Goal: Task Accomplishment & Management: Complete application form

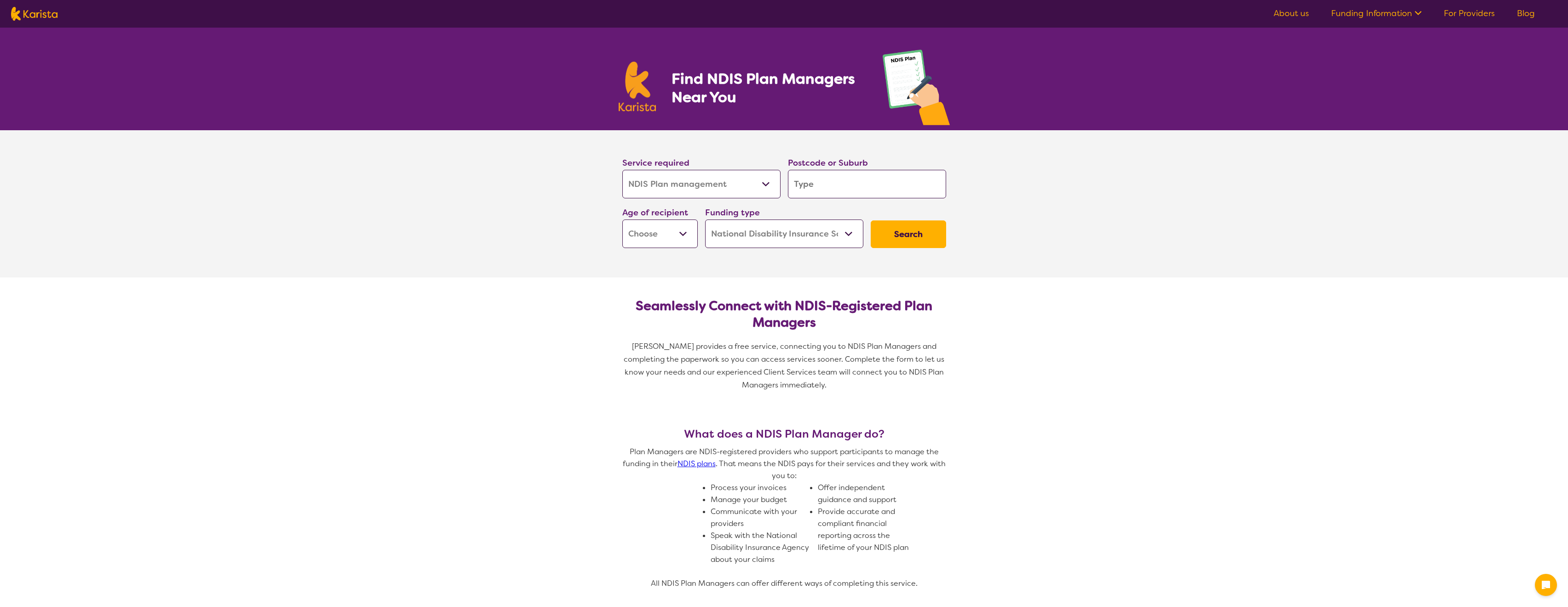
select select "NDIS Plan management"
select select "NDIS"
select select "NDIS Plan management"
select select "NDIS"
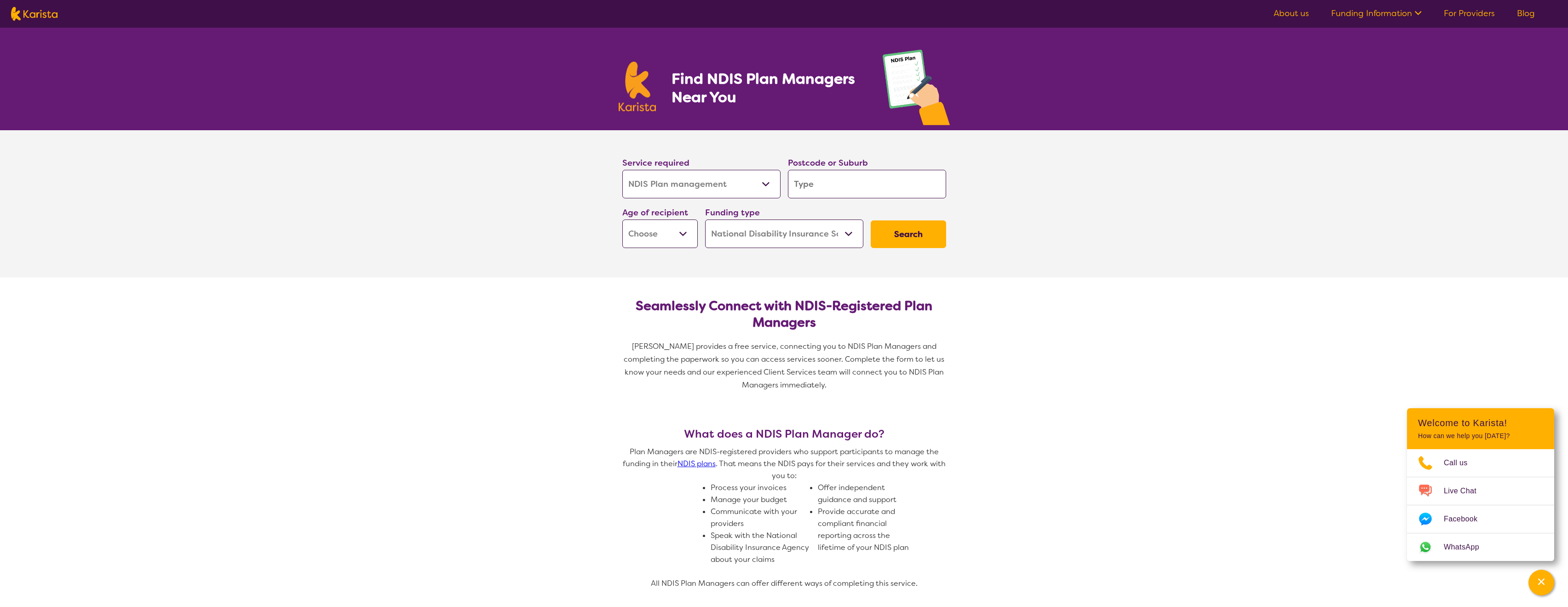
click at [865, 176] on input "search" at bounding box center [867, 184] width 158 height 29
type input "4"
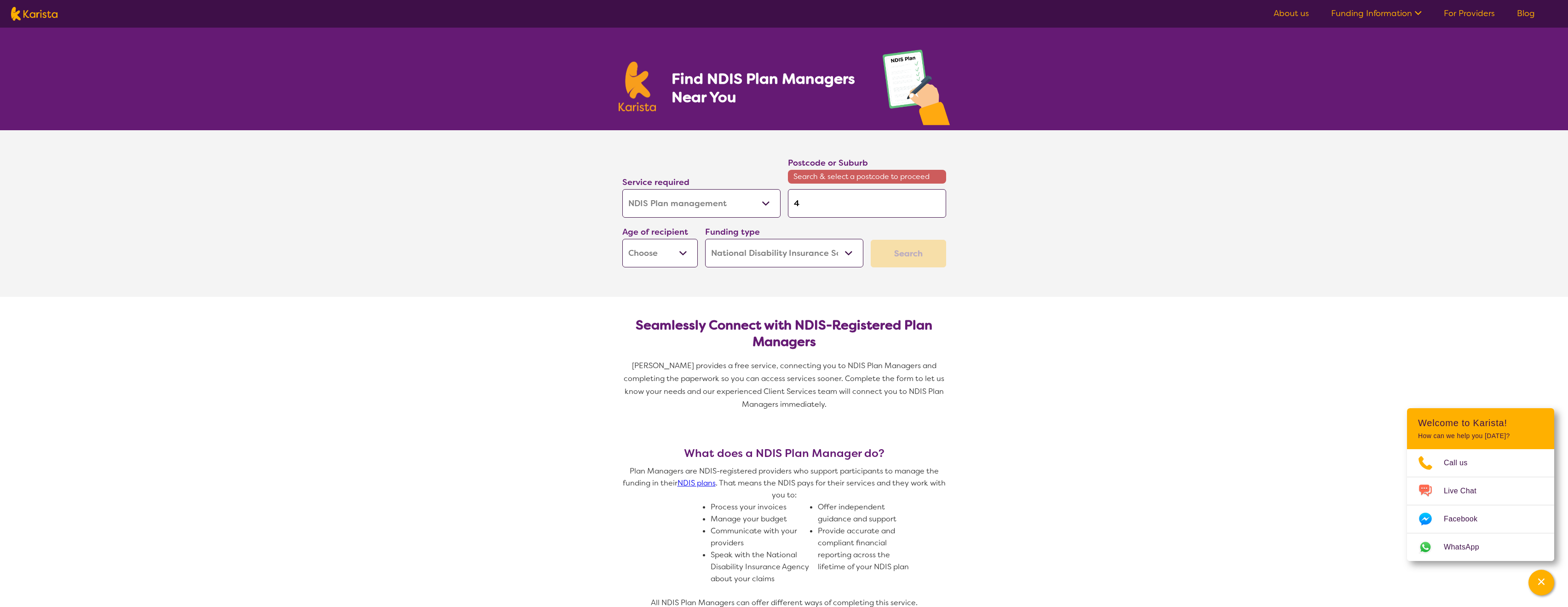
type input "4-"
type input "4-6"
type input "4-65"
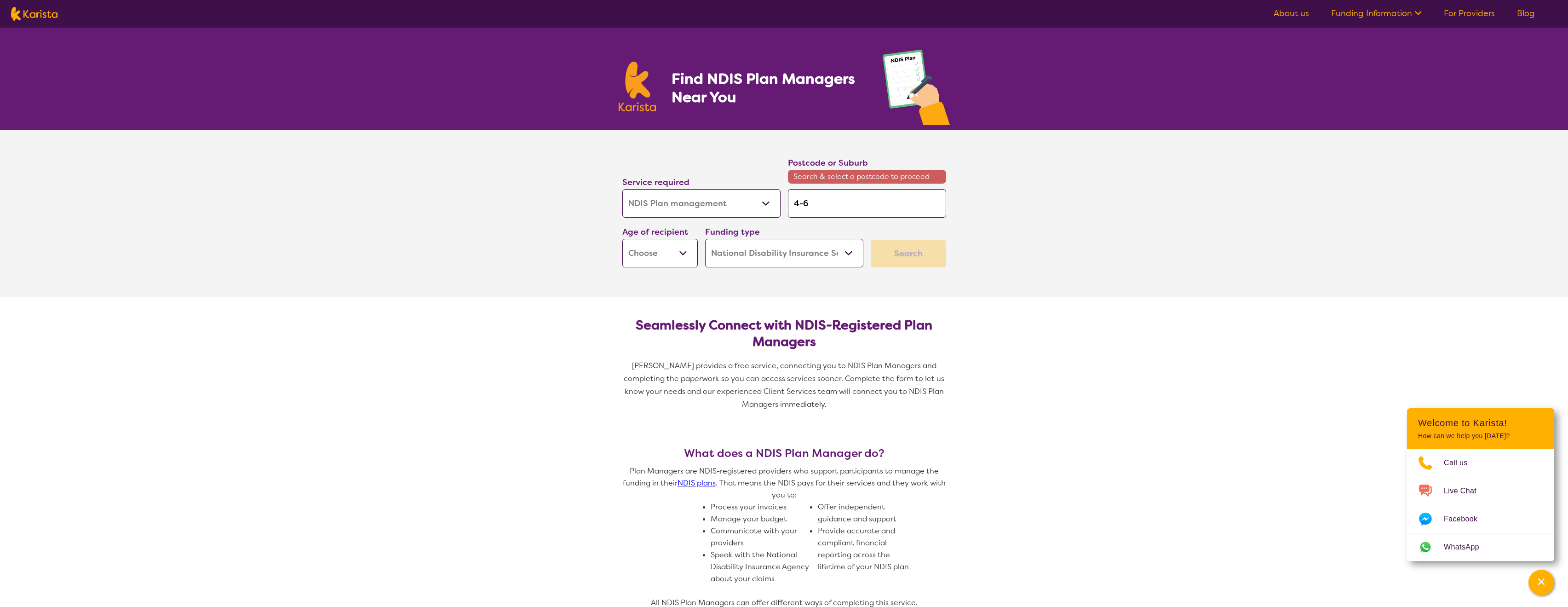
type input "4-65"
type input "4-6"
type input "4-"
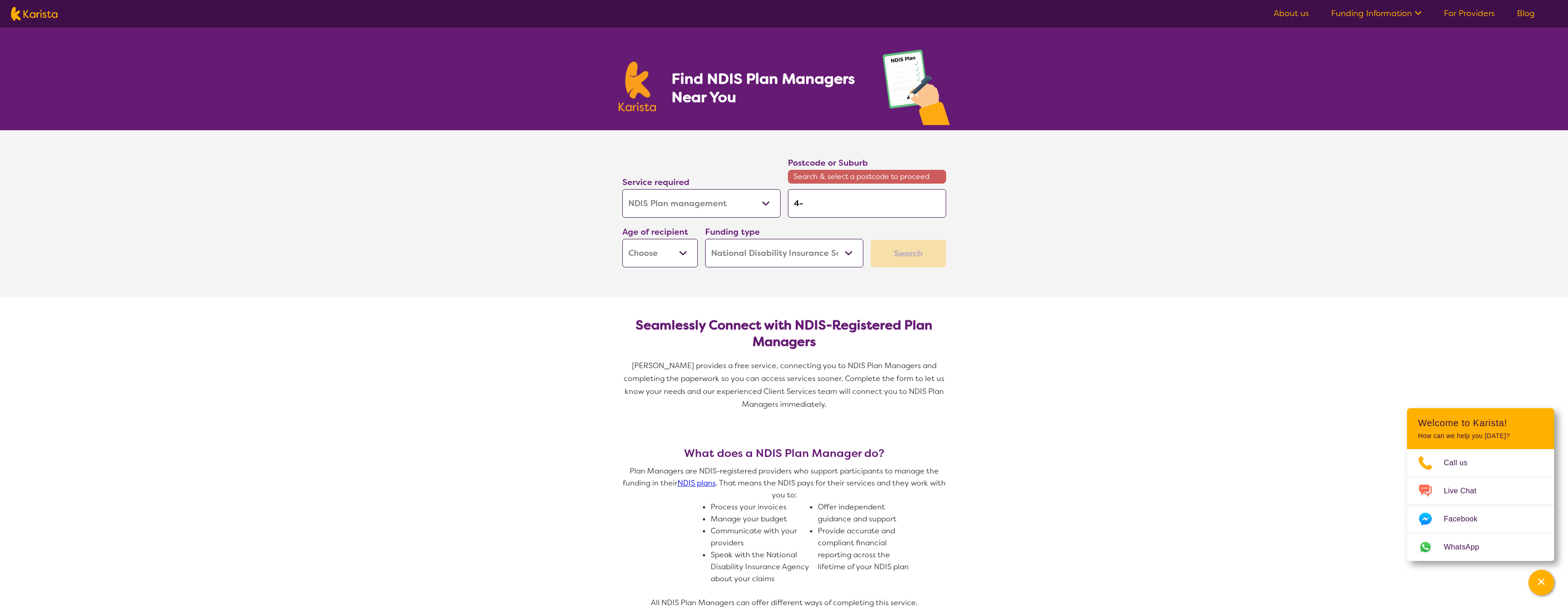
type input "4"
type input "40"
type input "406"
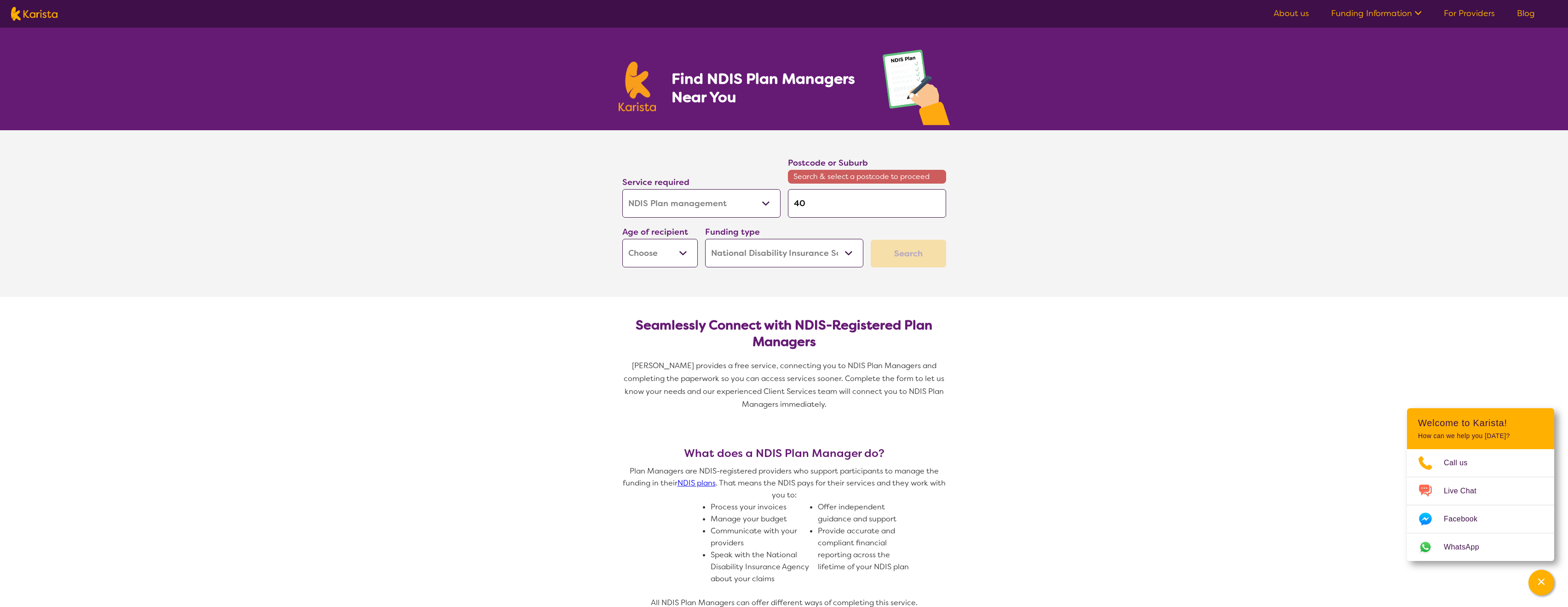
type input "406"
type input "4065"
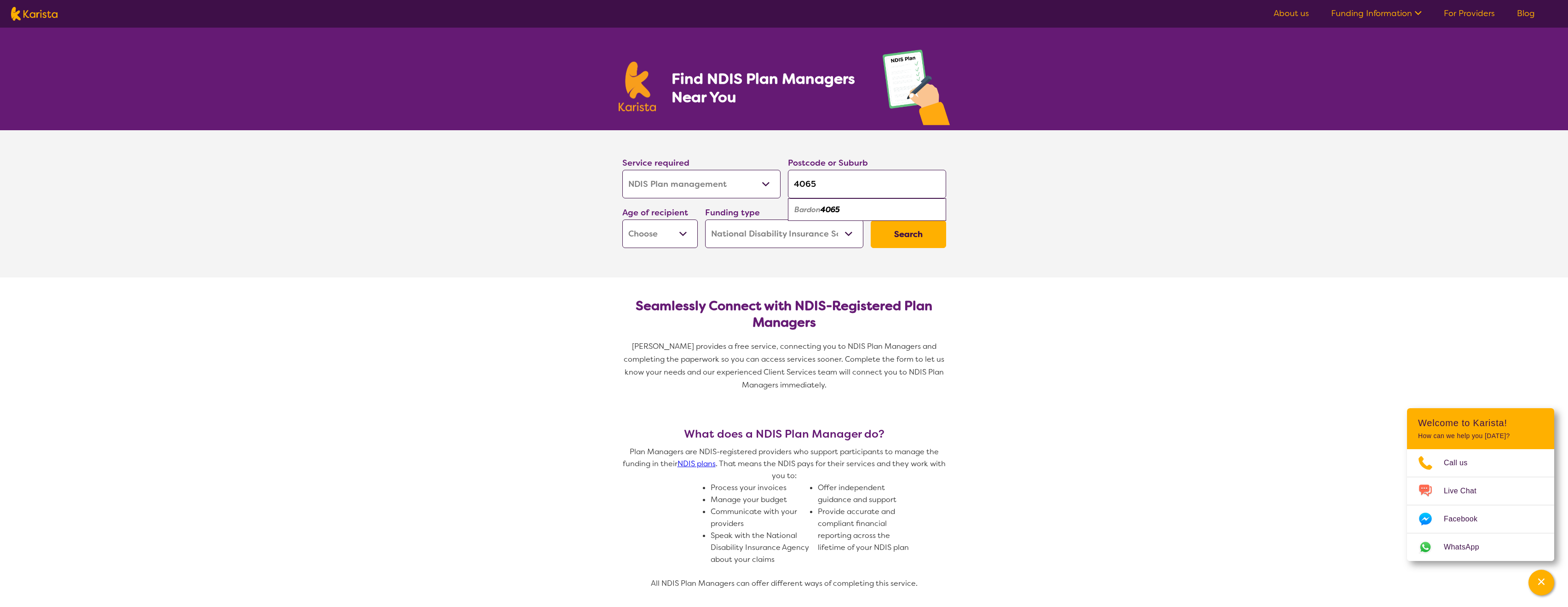
type input "4065"
select select "EC"
click at [906, 242] on button "Search" at bounding box center [908, 234] width 75 height 27
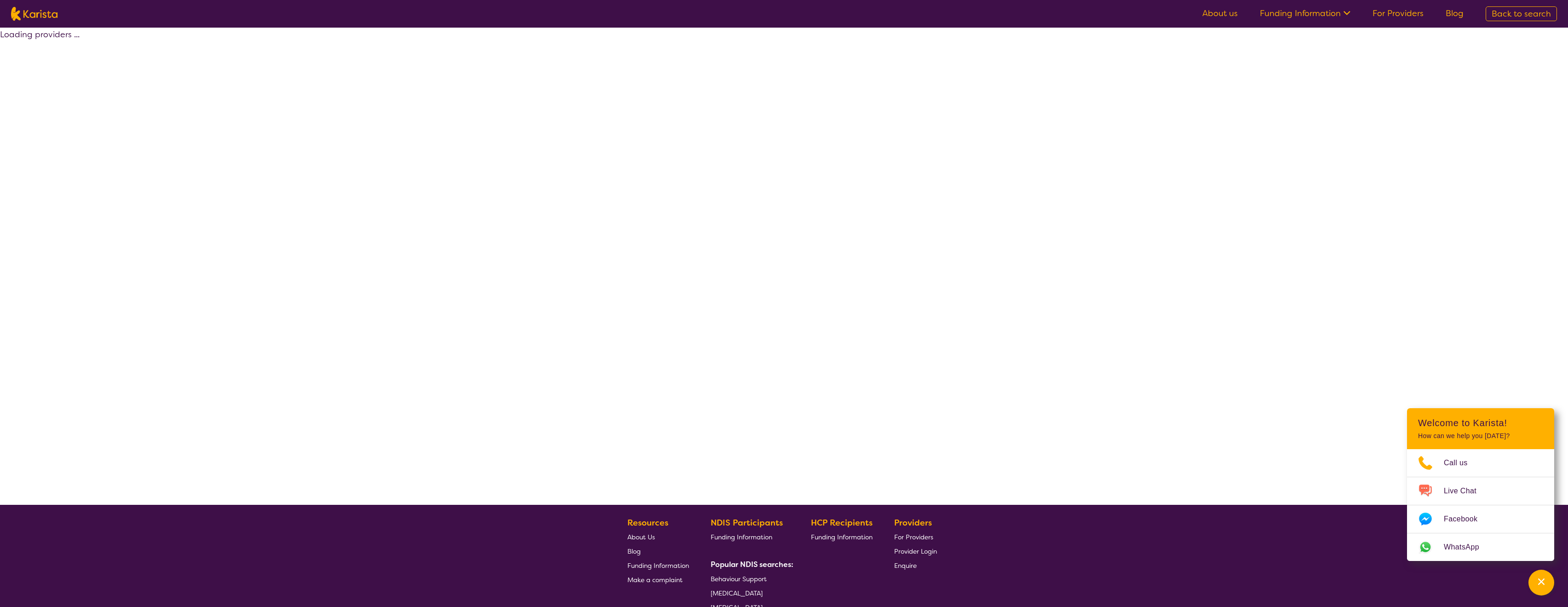
select select "by_score"
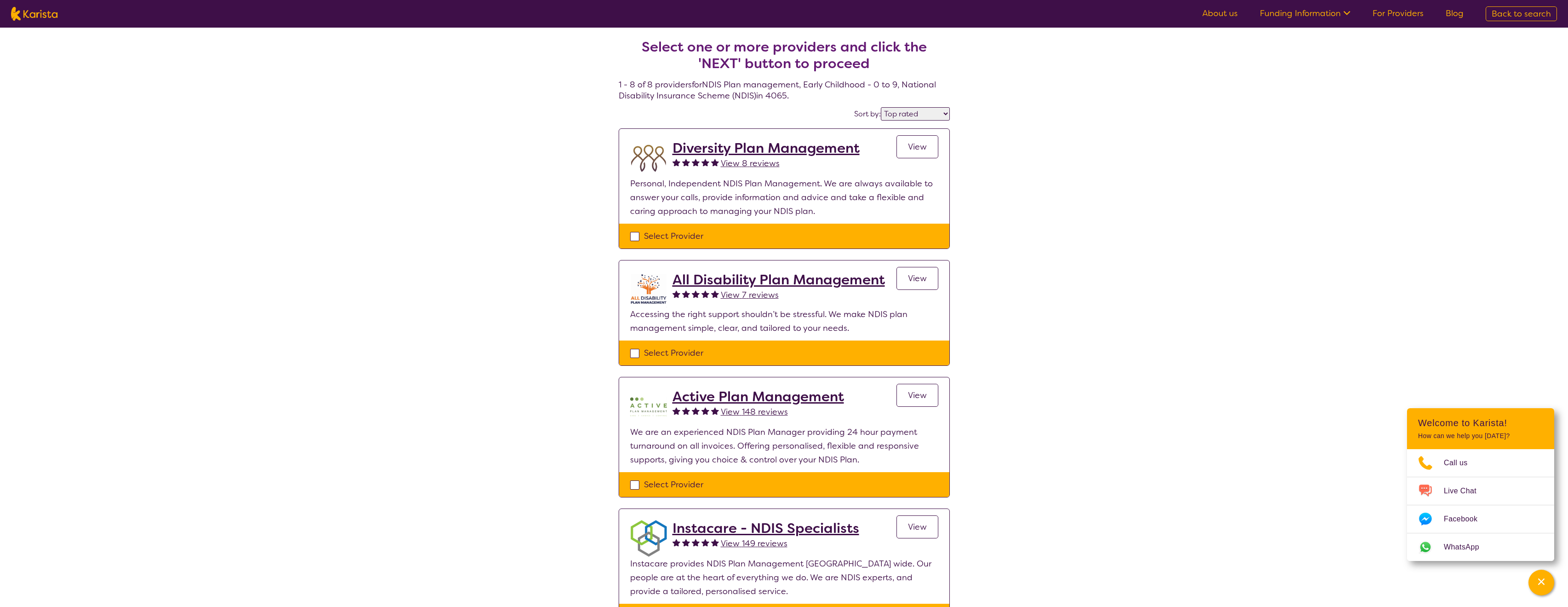
click at [761, 397] on h2 "Active Plan Management" at bounding box center [758, 396] width 172 height 16
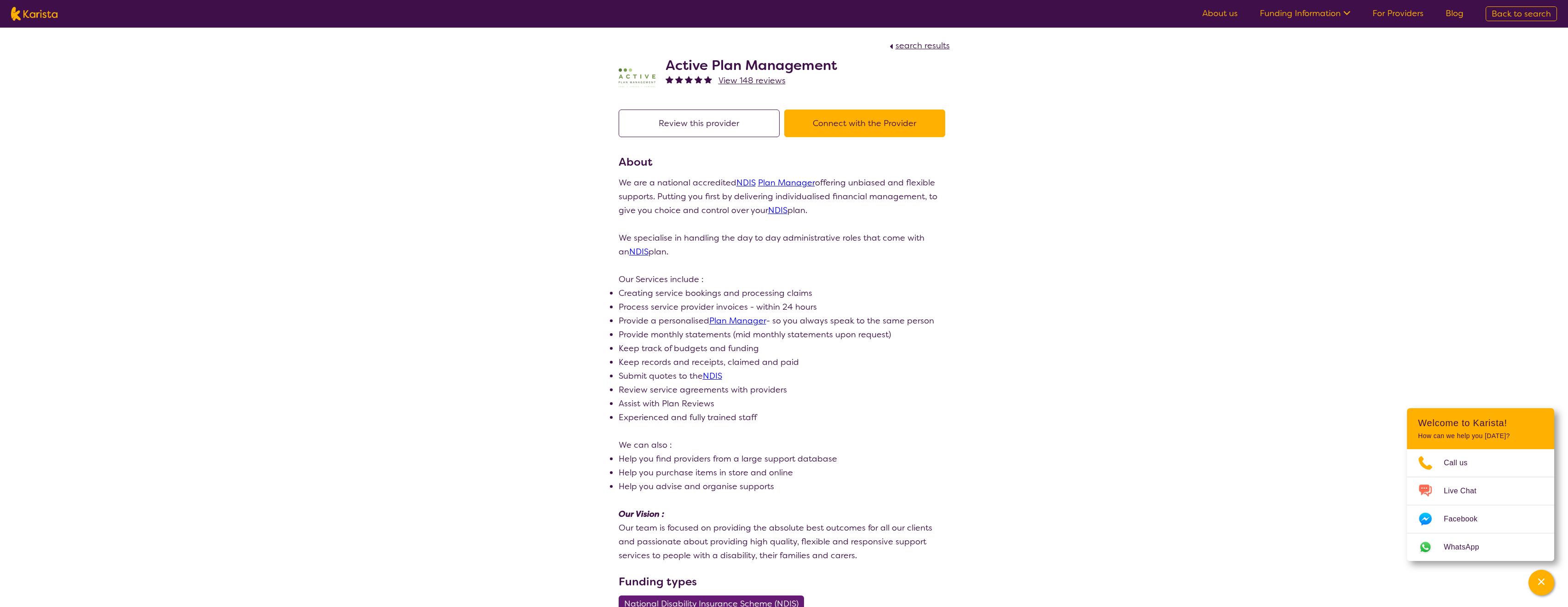
click at [871, 129] on button "Connect with the Provider" at bounding box center [864, 123] width 161 height 27
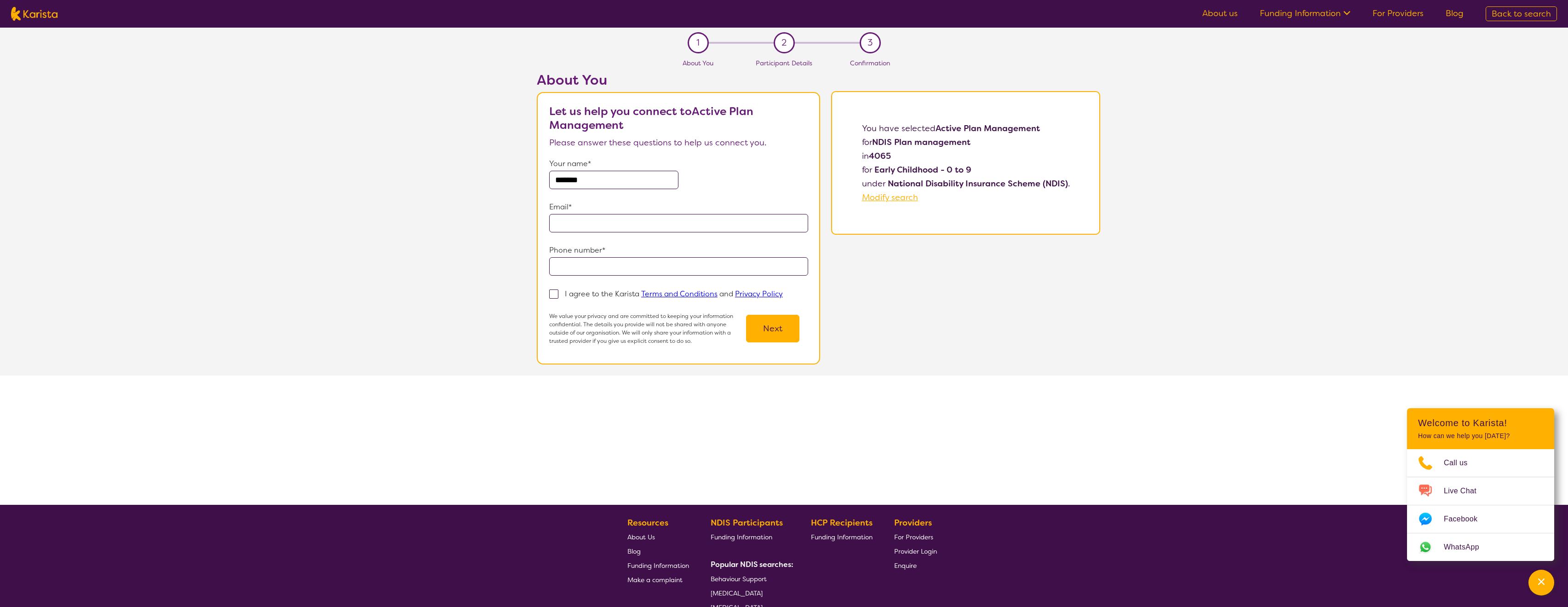
type input "*******"
type input "**********"
click at [555, 292] on span at bounding box center [553, 293] width 9 height 9
click at [783, 292] on input "I agree to the Karista Terms and Conditions and Privacy Policy" at bounding box center [786, 293] width 6 height 6
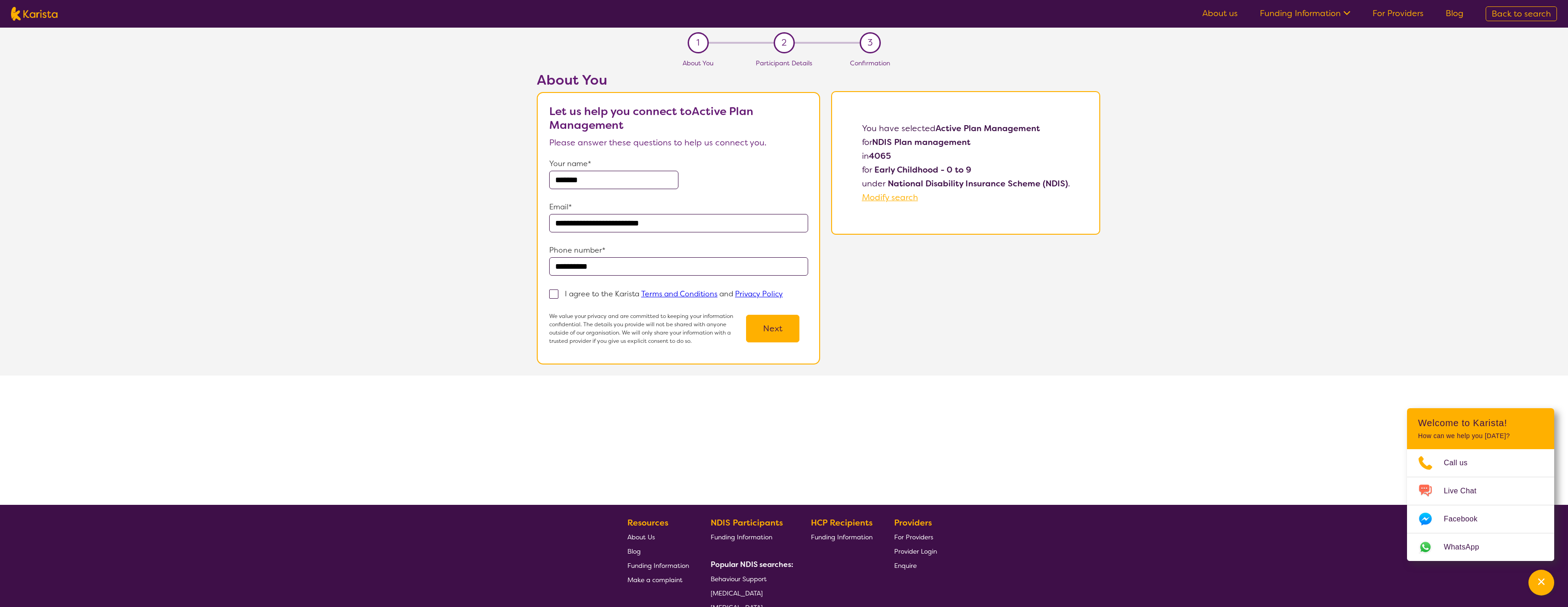
checkbox input "true"
click at [784, 339] on button "Next" at bounding box center [773, 328] width 54 height 27
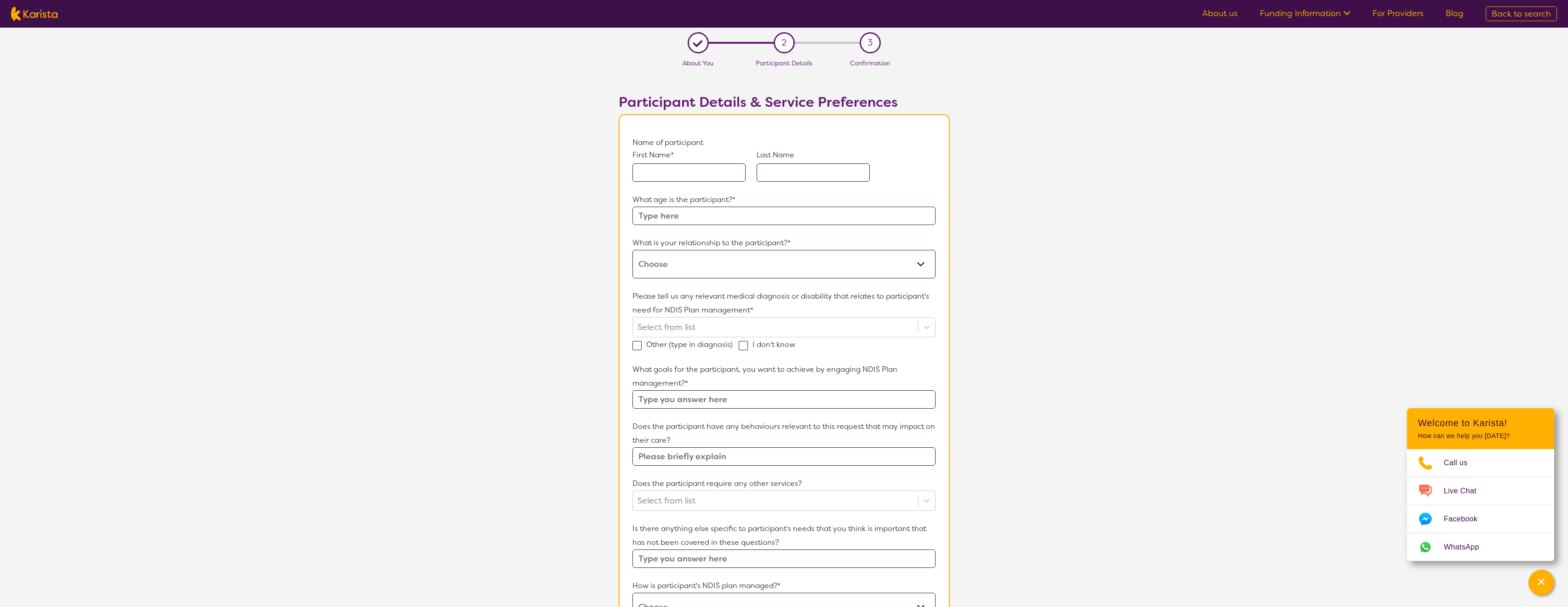
click at [671, 173] on input "text" at bounding box center [689, 172] width 113 height 18
type input "[PERSON_NAME]"
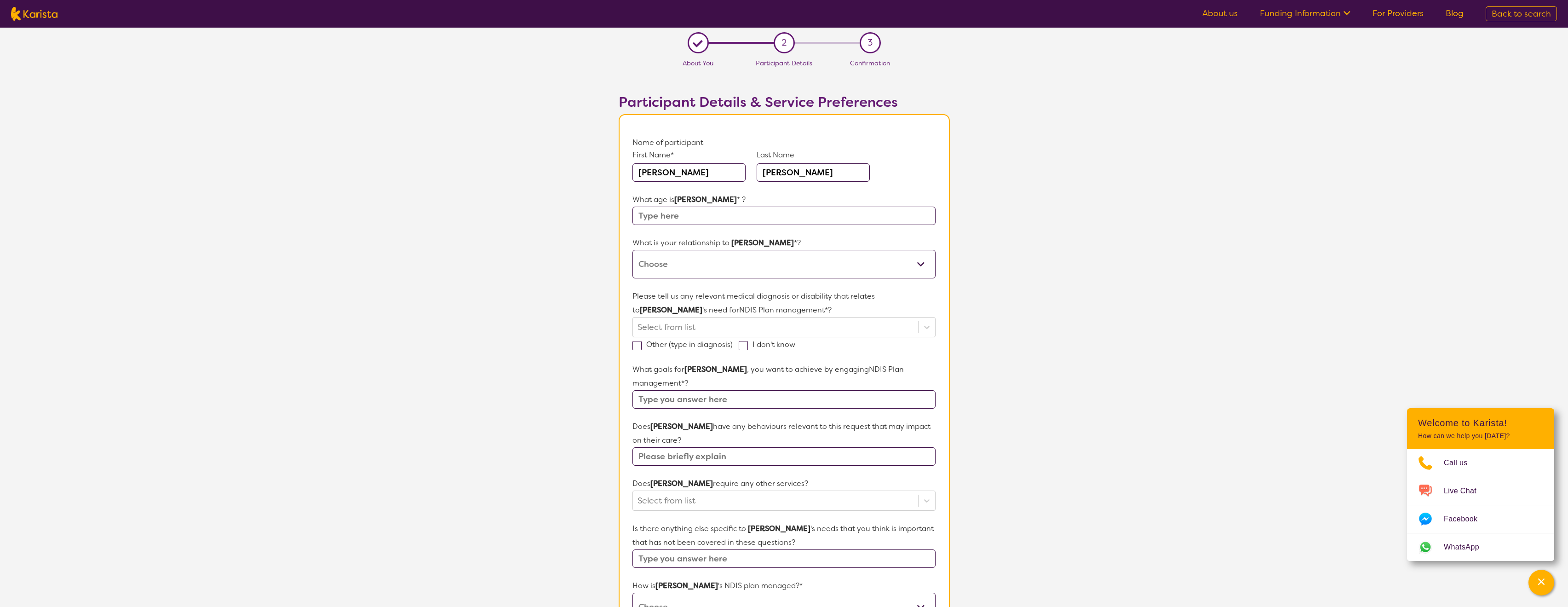
type input "[PERSON_NAME]"
click at [664, 225] on form "Name of participant First Name* [PERSON_NAME] Last Name [PERSON_NAME] What age …" at bounding box center [783, 467] width 303 height 662
click at [680, 212] on input "text" at bounding box center [783, 216] width 303 height 18
type input "5"
select select "I am their parent"
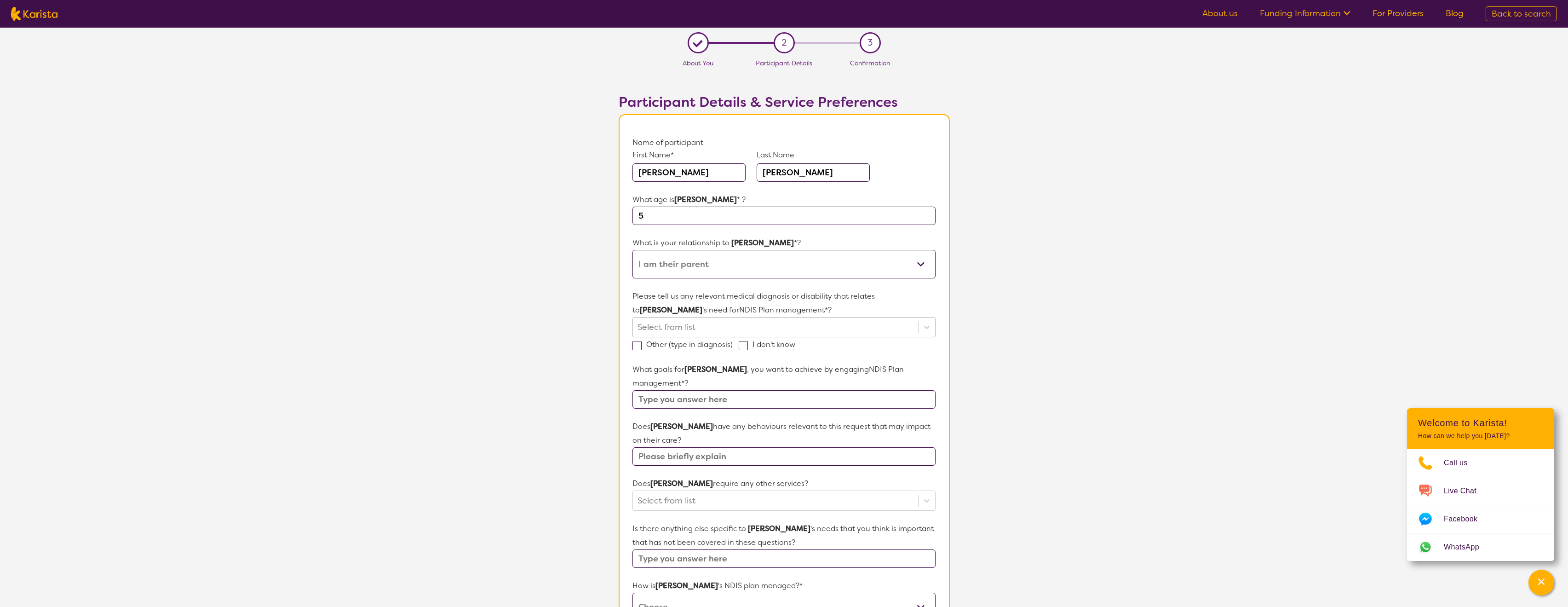
click at [691, 327] on div "Select from list" at bounding box center [775, 327] width 276 height 14
type input "G"
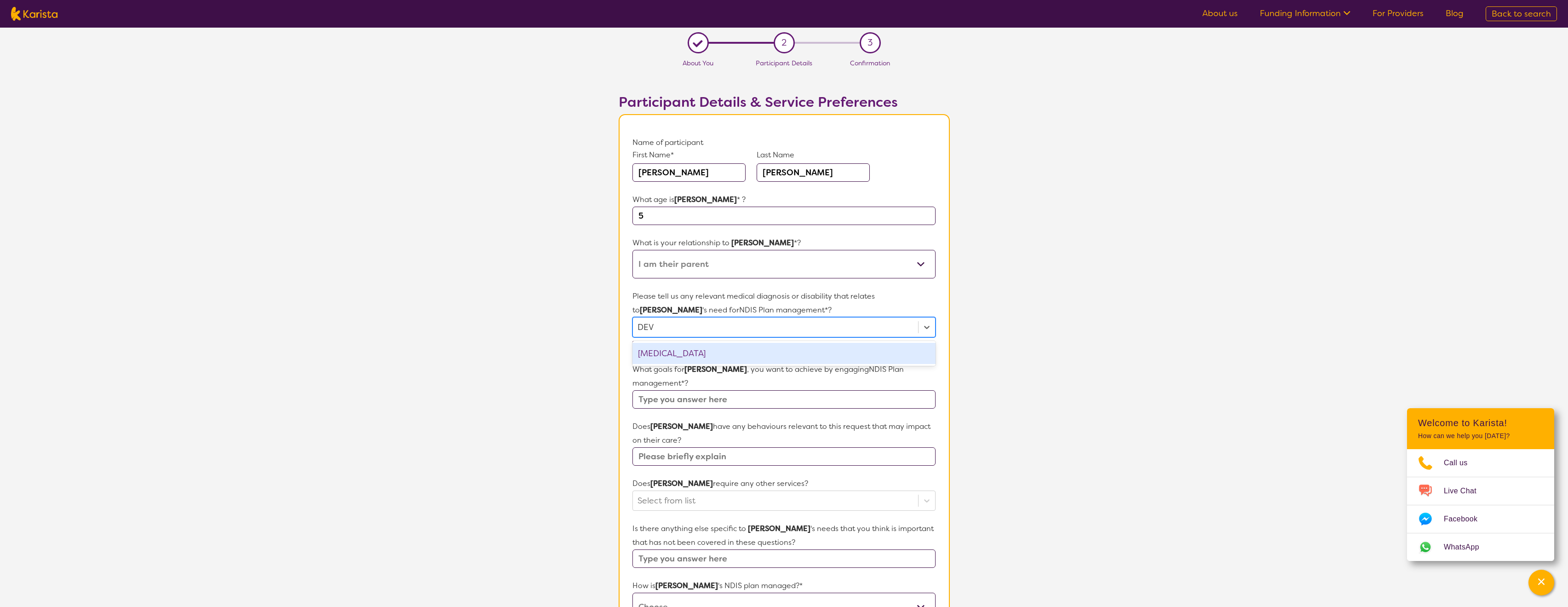
type input "DEVE"
click at [690, 349] on div "[MEDICAL_DATA]" at bounding box center [783, 353] width 303 height 21
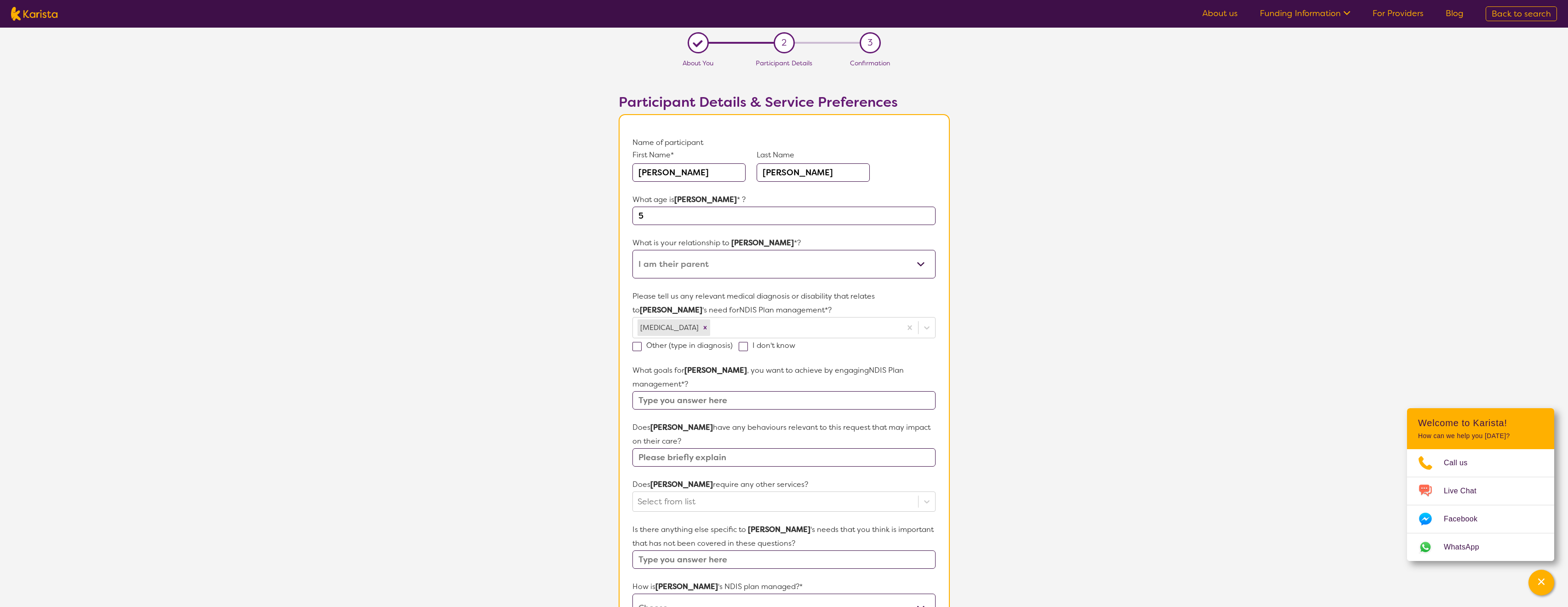
drag, startPoint x: 1017, startPoint y: 346, endPoint x: 732, endPoint y: 309, distance: 287.4
click at [1017, 346] on section "L About You 2 Participant Details 3 Confirmation Participant Details & Service …" at bounding box center [784, 440] width 1568 height 826
click at [717, 391] on input "text" at bounding box center [783, 400] width 303 height 18
type input "EMOTIONAL REGULATION"
click at [755, 448] on input "text" at bounding box center [783, 457] width 303 height 18
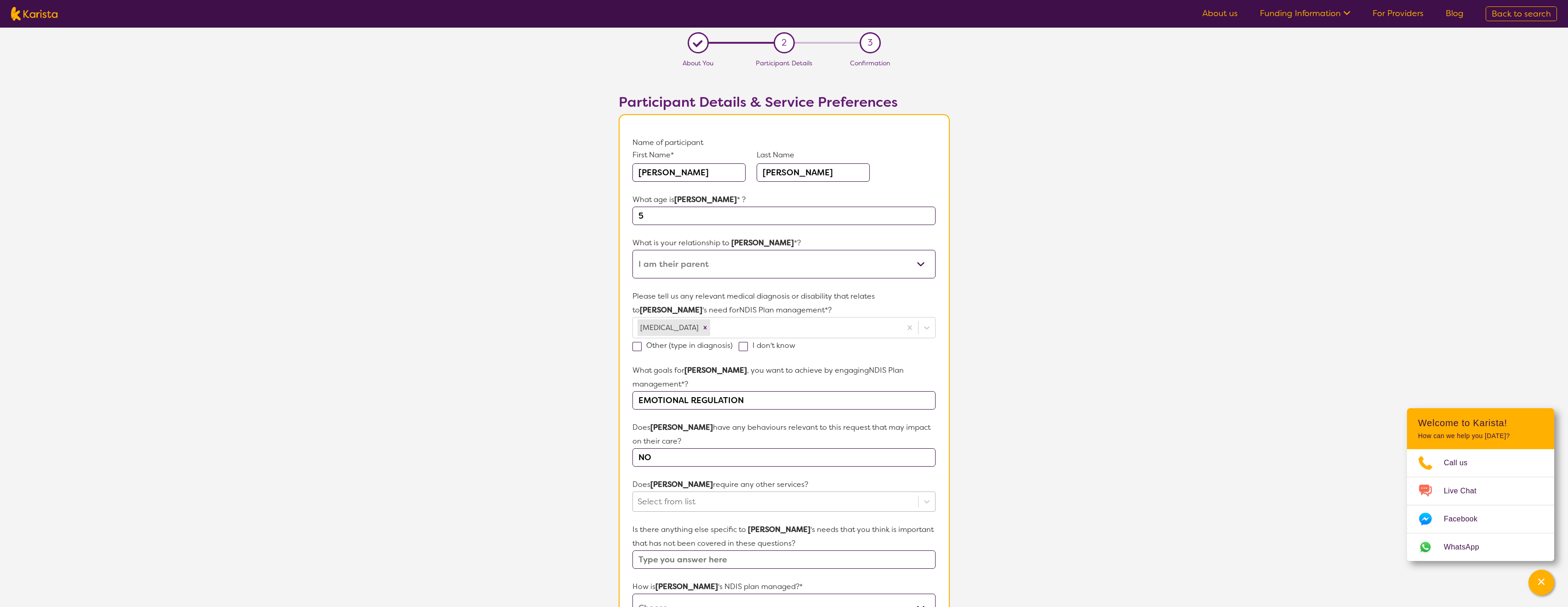
type input "NO"
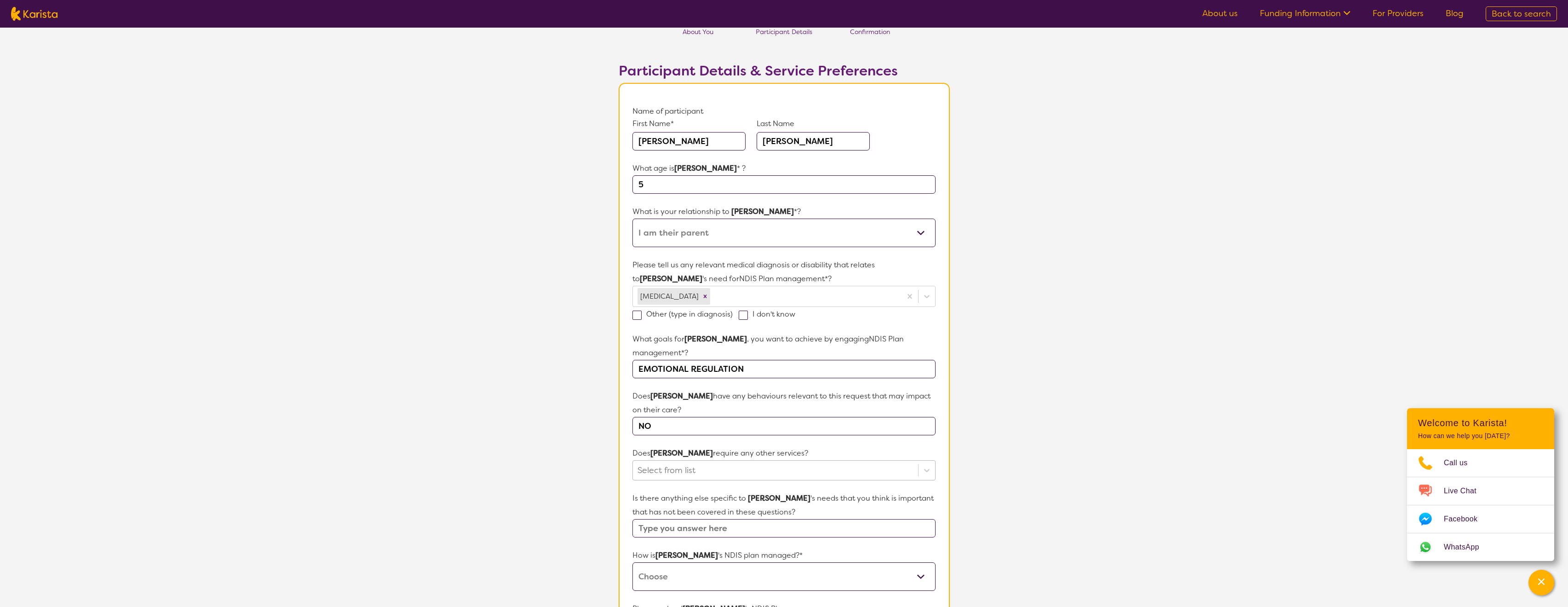
click at [741, 480] on div "Select from list" at bounding box center [783, 470] width 303 height 20
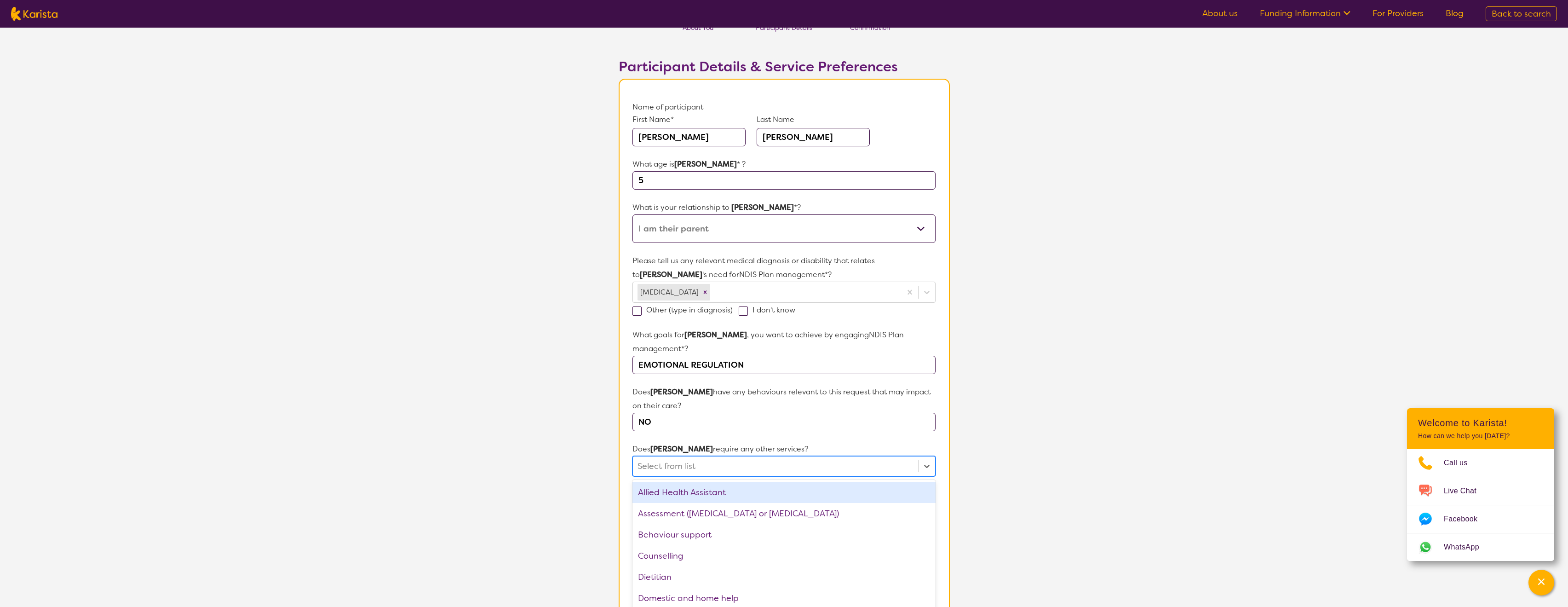
scroll to position [36, 0]
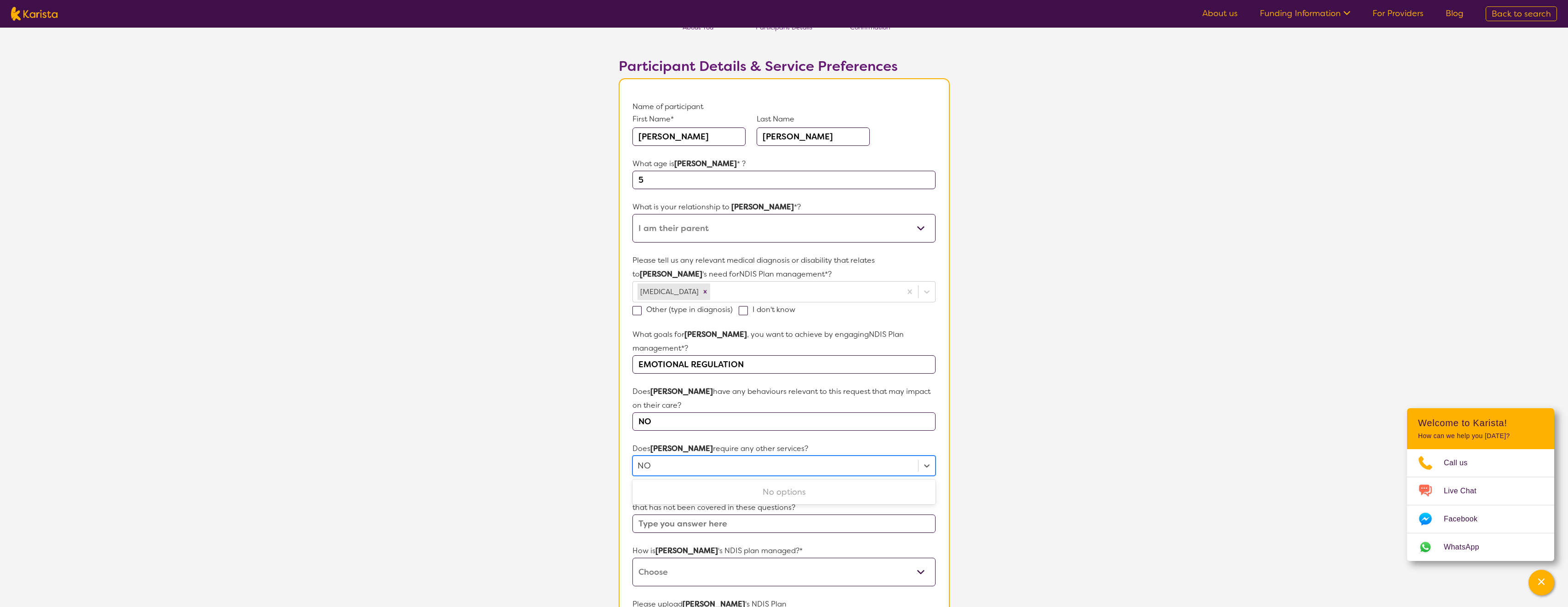
type input "NO"
drag, startPoint x: 1008, startPoint y: 474, endPoint x: 995, endPoint y: 474, distance: 13.0
click at [1008, 474] on section "L About You 2 Participant Details 3 Confirmation Participant Details & Service …" at bounding box center [784, 404] width 1568 height 826
click at [735, 514] on input "text" at bounding box center [783, 524] width 303 height 18
type input "NO"
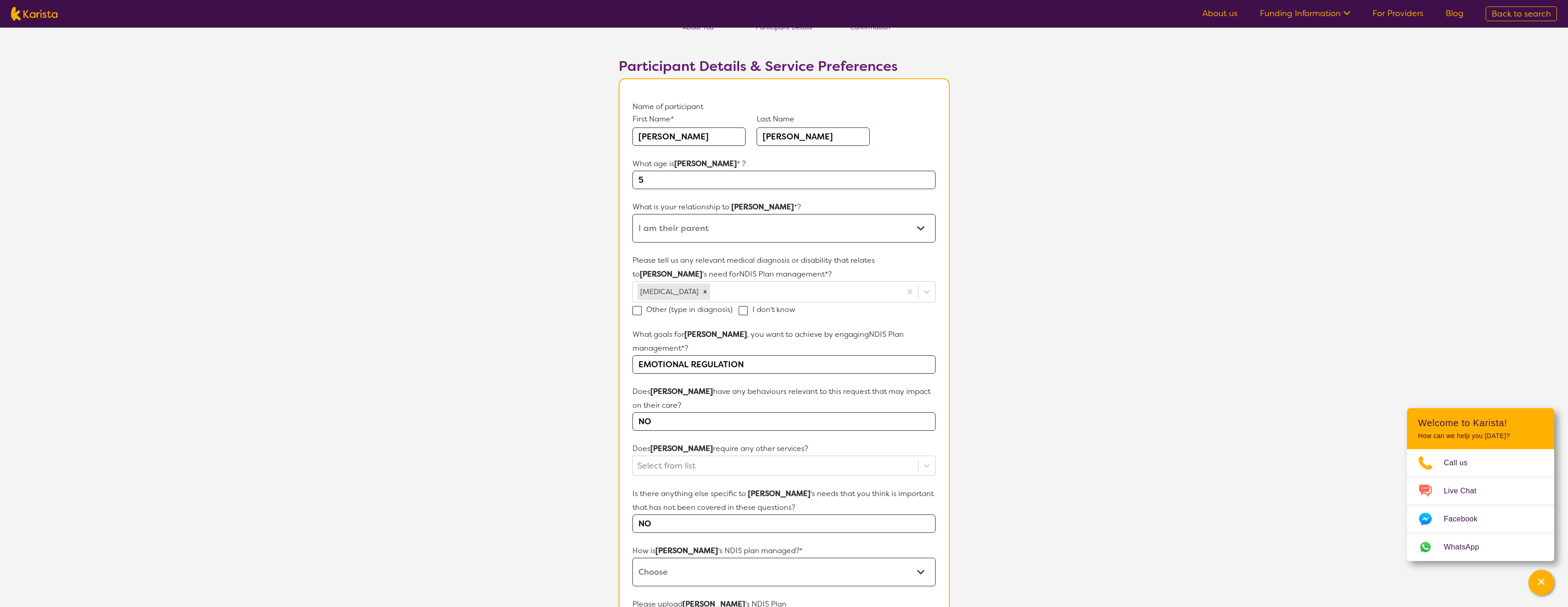
select select "Plan Managed"
click at [825, 544] on p "How is [PERSON_NAME] 's NDIS plan managed?*" at bounding box center [783, 550] width 303 height 14
click at [1001, 547] on section "L About You 2 Participant Details 3 Confirmation Participant Details & Service …" at bounding box center [784, 404] width 1568 height 826
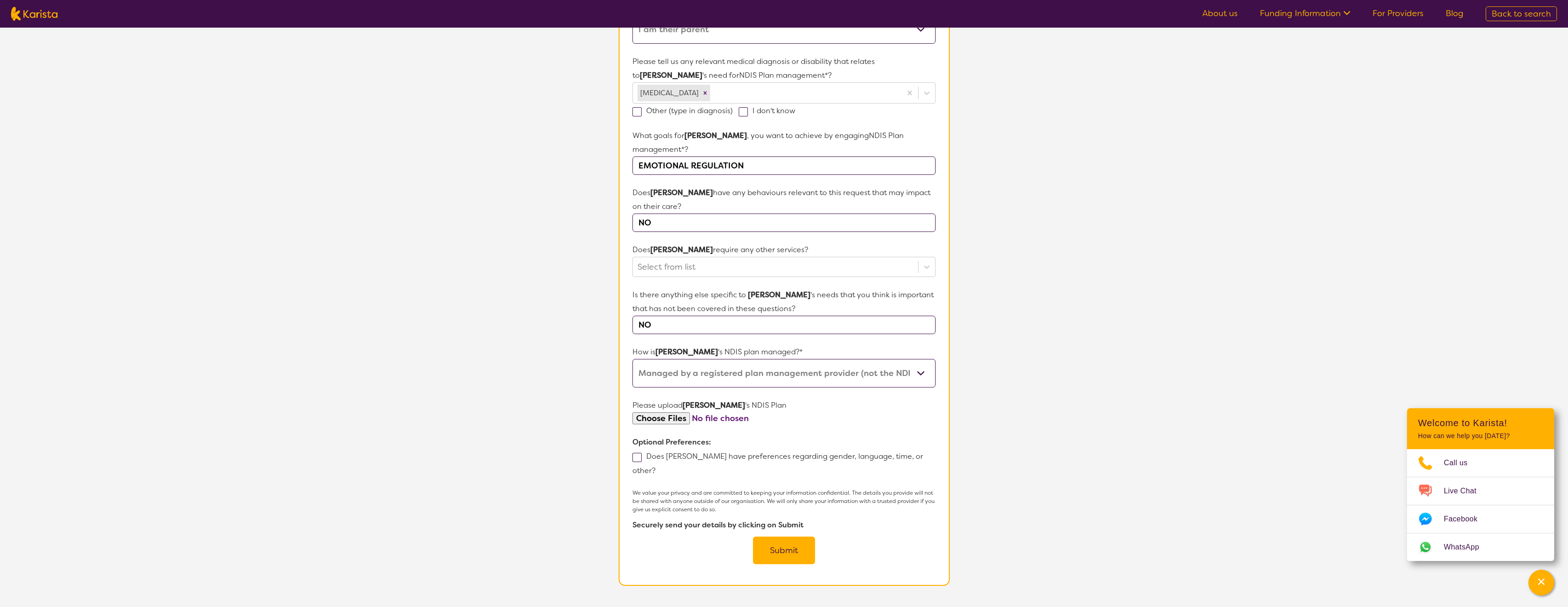
scroll to position [236, 0]
click at [639, 452] on span at bounding box center [637, 456] width 9 height 9
click at [656, 466] on input "Does [PERSON_NAME] have preferences regarding gender, language, time, or other?" at bounding box center [659, 469] width 6 height 6
checkbox input "true"
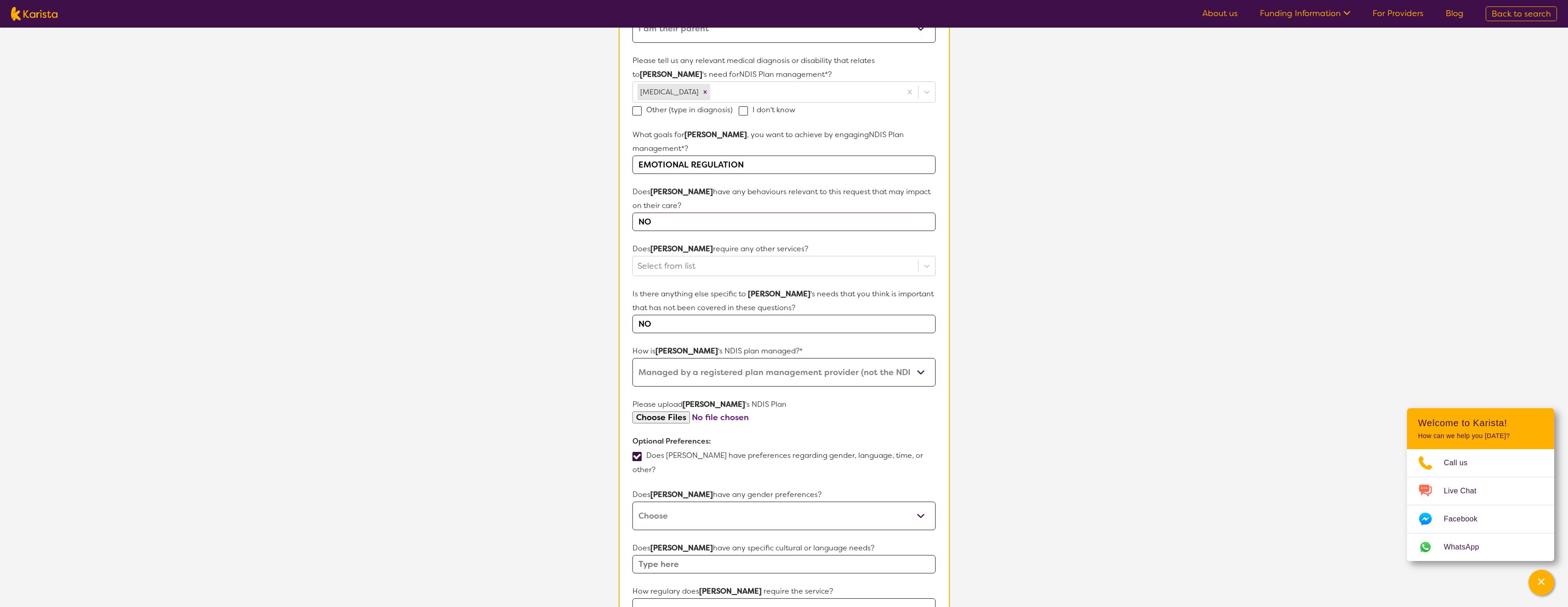
click at [944, 447] on section "Name of participant First Name* [PERSON_NAME] Last Name [PERSON_NAME] What age …" at bounding box center [784, 378] width 331 height 999
select select "No preference"
click at [883, 454] on form "Name of participant First Name* [PERSON_NAME] Last Name [PERSON_NAME] What age …" at bounding box center [783, 378] width 303 height 956
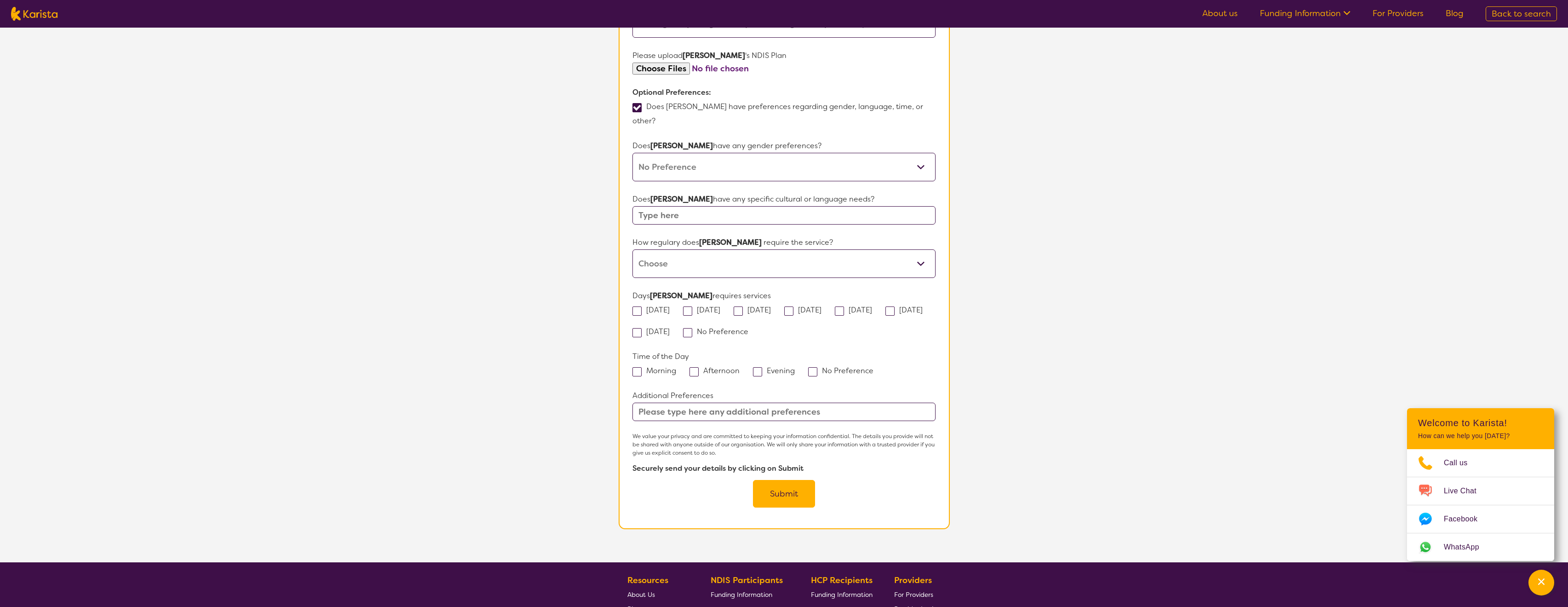
scroll to position [605, 0]
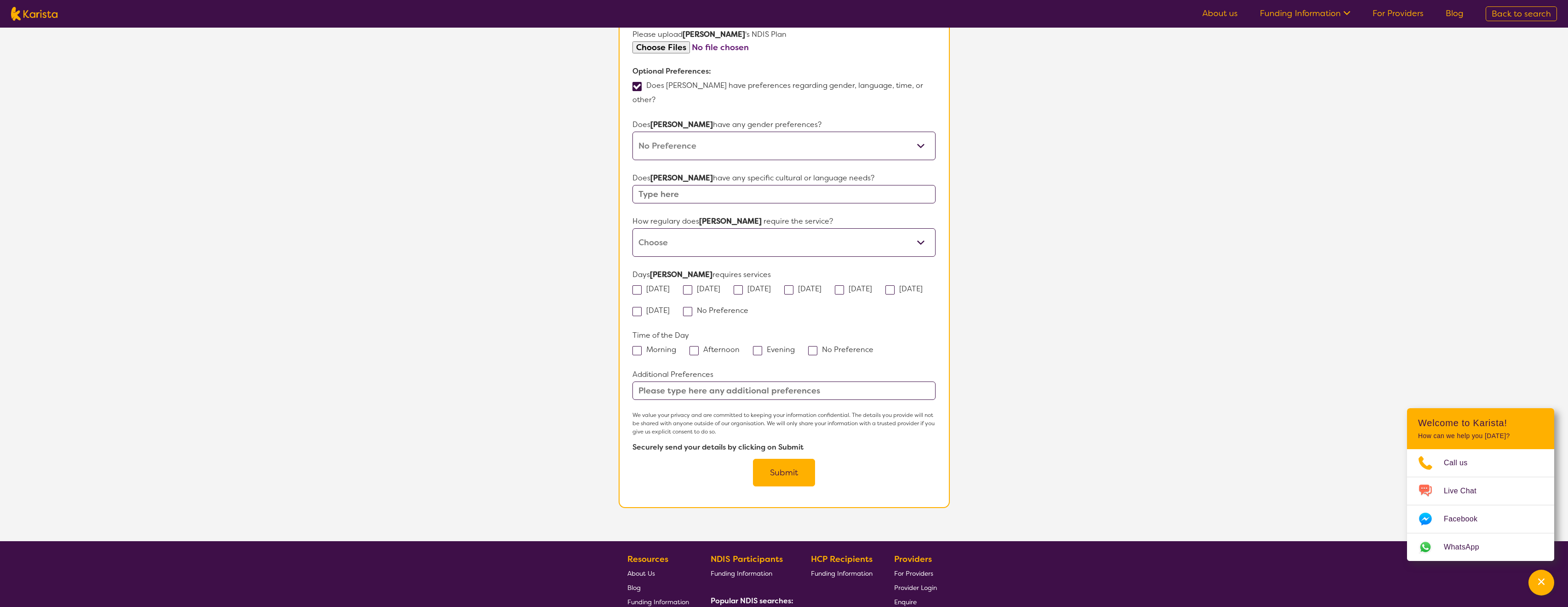
click at [782, 458] on button "Submit" at bounding box center [784, 472] width 62 height 27
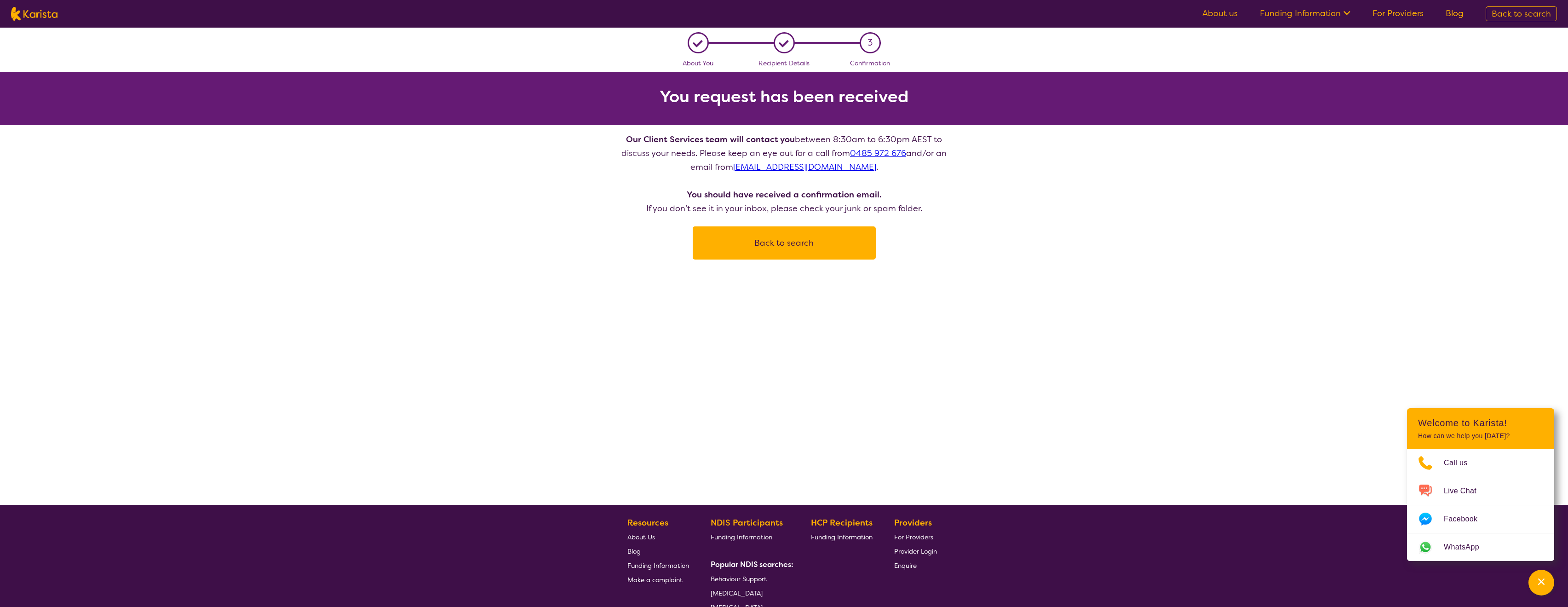
click at [808, 244] on button "Back to search" at bounding box center [784, 242] width 161 height 27
select select "NDIS Plan management"
select select "EC"
select select "NDIS"
select select "NDIS Plan management"
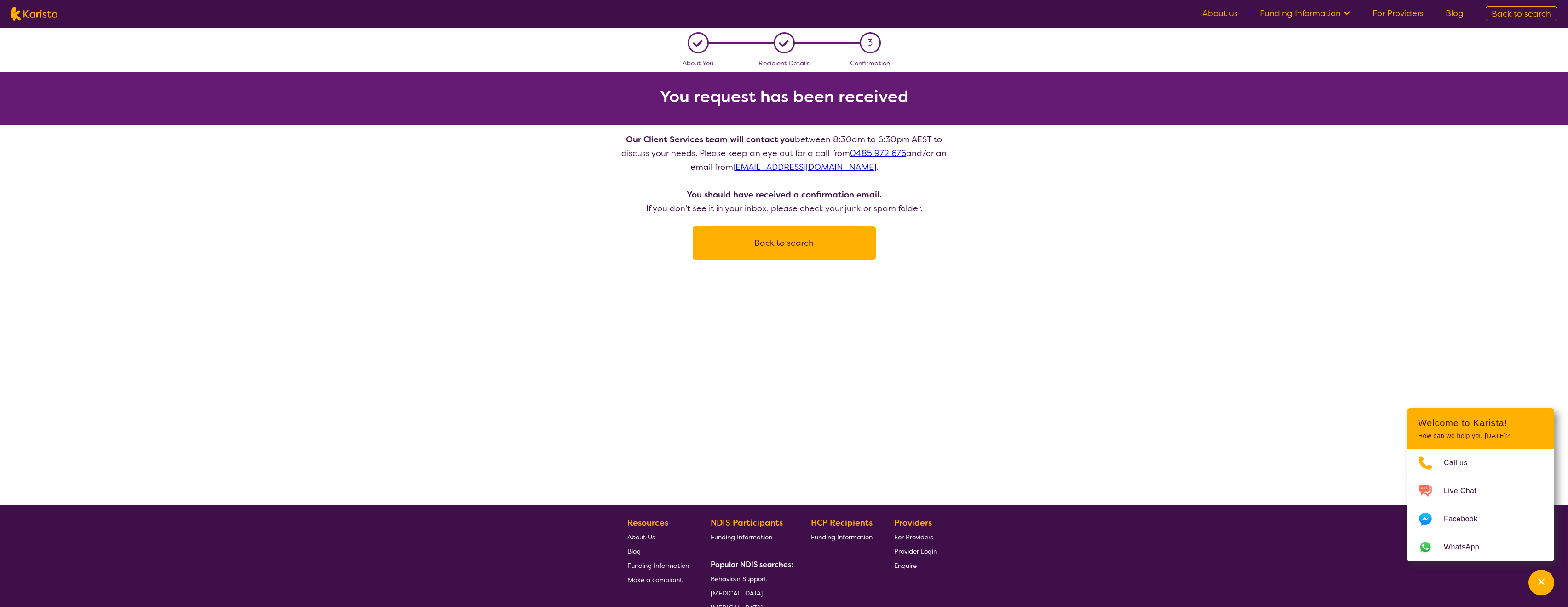
select select "EC"
select select "NDIS"
